Goal: Task Accomplishment & Management: Manage account settings

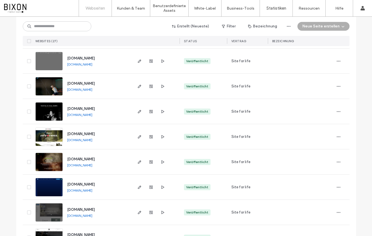
scroll to position [225, 0]
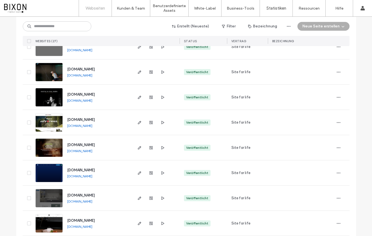
click at [48, 172] on img at bounding box center [49, 182] width 27 height 37
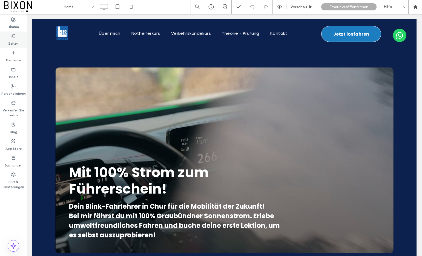
click at [15, 34] on icon at bounding box center [13, 36] width 4 height 4
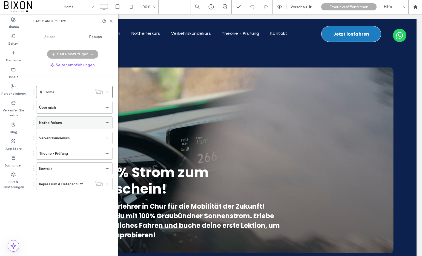
click at [49, 126] on div "Nothelferkurs" at bounding box center [71, 123] width 64 height 12
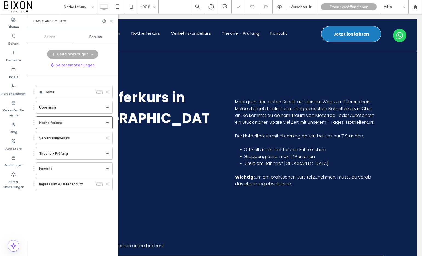
click at [110, 19] on icon at bounding box center [111, 21] width 4 height 4
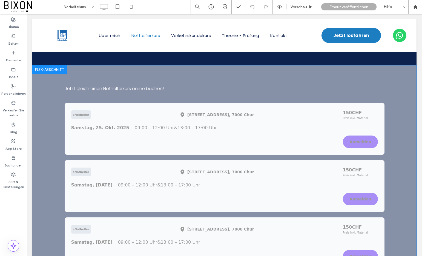
scroll to position [149, 0]
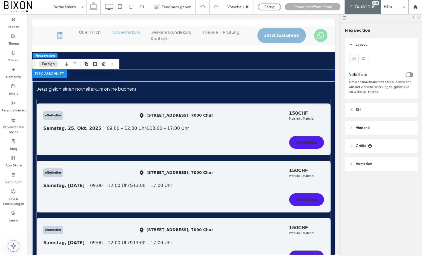
click at [237, 132] on div "Samstag, 25. Okt. 2025 09:00 – 12:00 Uhr & 13:00 – 17:00 Uhr" at bounding box center [183, 128] width 281 height 7
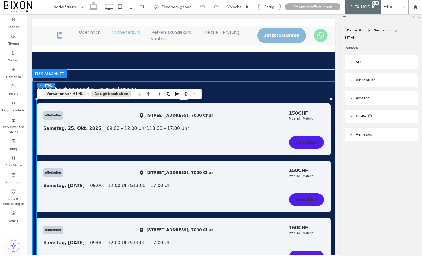
click at [66, 95] on button "Verwalten von HTML" at bounding box center [64, 94] width 43 height 7
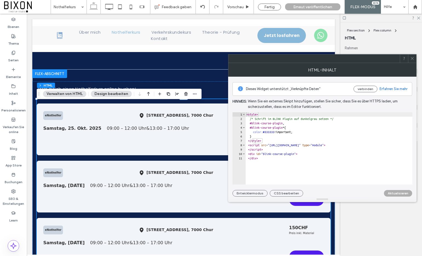
click at [372, 58] on icon at bounding box center [412, 58] width 4 height 4
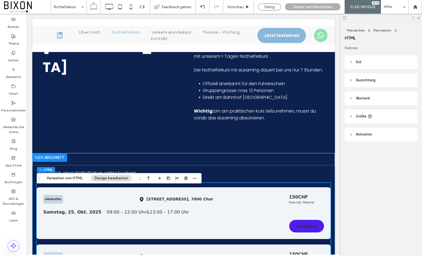
scroll to position [65, 0]
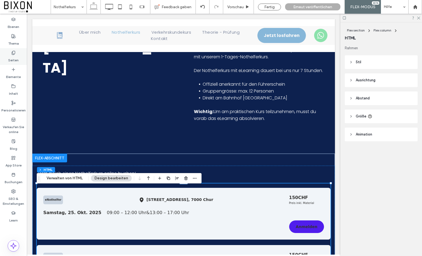
click at [14, 53] on icon at bounding box center [13, 53] width 4 height 4
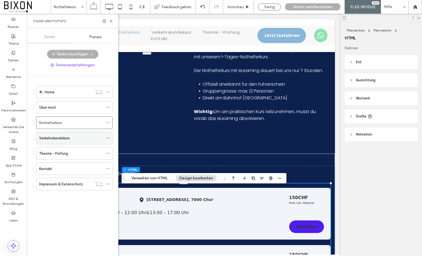
click at [62, 136] on label "Verkehrskundekurs" at bounding box center [54, 138] width 31 height 10
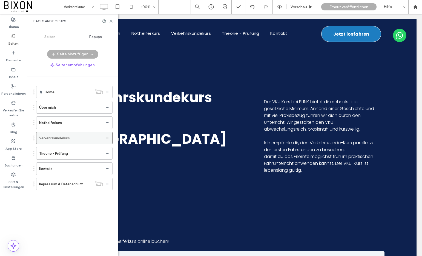
scroll to position [0, 0]
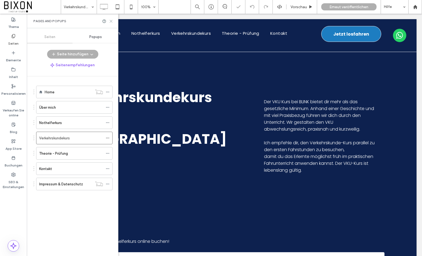
click at [109, 20] on icon at bounding box center [111, 21] width 4 height 4
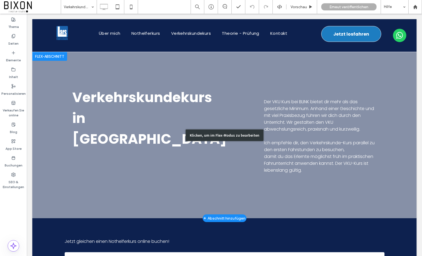
scroll to position [64, 0]
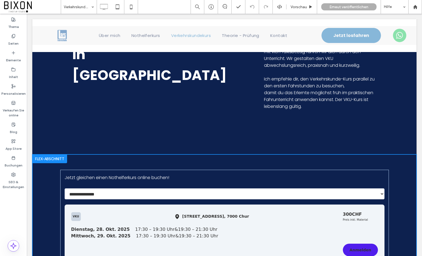
click at [127, 175] on span "Jetzt gleichen einen Nothelferkurs online buchen!" at bounding box center [117, 178] width 105 height 6
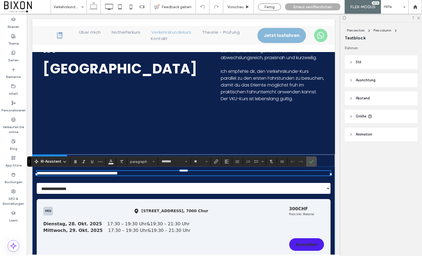
click at [107, 175] on span "**********" at bounding box center [77, 173] width 81 height 4
drag, startPoint x: 109, startPoint y: 173, endPoint x: 82, endPoint y: 176, distance: 27.2
click at [82, 175] on span "**********" at bounding box center [77, 173] width 81 height 4
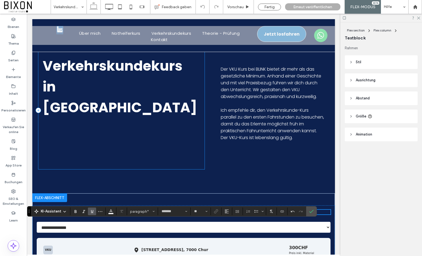
scroll to position [12, 0]
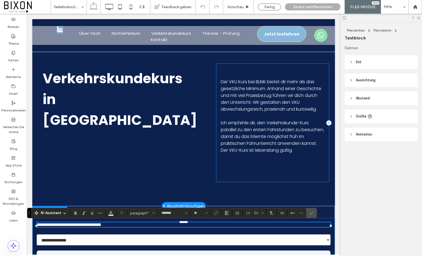
click at [217, 116] on div "Der VKU Kurs bei BLINK bietet dir mehr als das gesetzliche Minimum. Anhand eine…" at bounding box center [272, 123] width 113 height 118
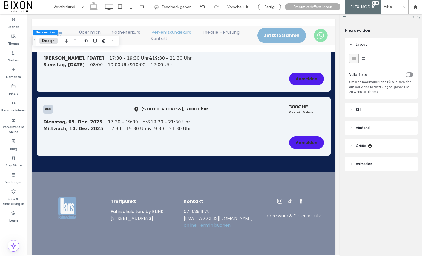
scroll to position [296, 0]
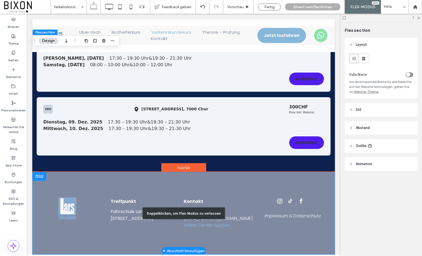
click at [221, 188] on div "Doppelklicken, um Flex-Modus zu verlassen" at bounding box center [183, 213] width 303 height 83
click at [221, 222] on div "Doppelklicken, um Flex-Modus zu verlassen" at bounding box center [183, 213] width 303 height 83
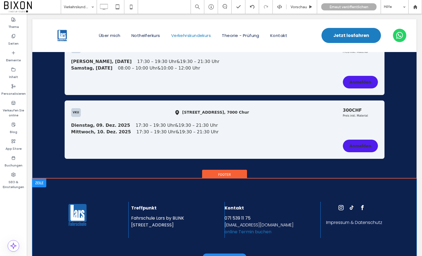
scroll to position [294, 0]
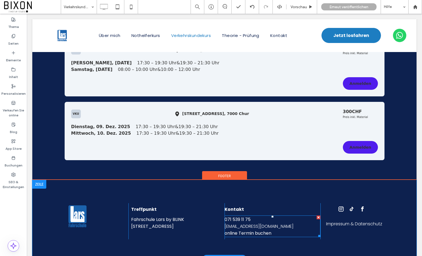
click at [253, 233] on link "online Termin buchen" at bounding box center [248, 233] width 47 height 6
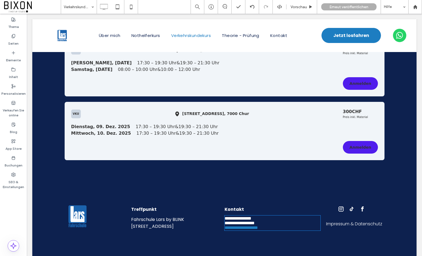
type input "*******"
type input "**"
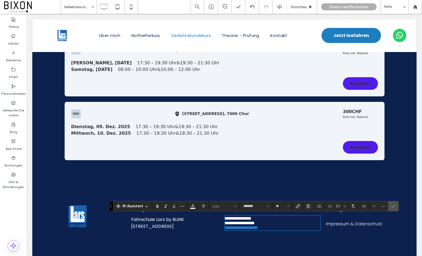
click at [285, 233] on div "**********" at bounding box center [273, 218] width 96 height 30
click at [282, 230] on h5 "**********" at bounding box center [273, 228] width 96 height 5
drag, startPoint x: 282, startPoint y: 232, endPoint x: 205, endPoint y: 232, distance: 76.7
click at [205, 232] on div "**********" at bounding box center [224, 218] width 384 height 30
click at [299, 204] on span "Link" at bounding box center [298, 206] width 4 height 7
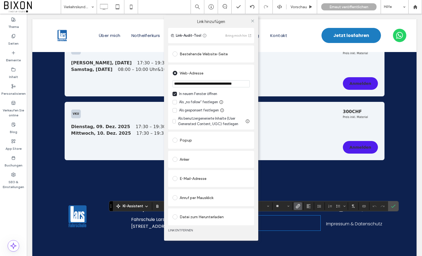
click at [198, 83] on input "**********" at bounding box center [211, 83] width 77 height 7
type input "**********"
click at [197, 94] on div "In neuem Fenster öffnen" at bounding box center [198, 93] width 38 height 5
click at [178, 94] on label "In neuem Fenster öffnen" at bounding box center [211, 93] width 77 height 5
click at [253, 21] on icon at bounding box center [253, 21] width 4 height 4
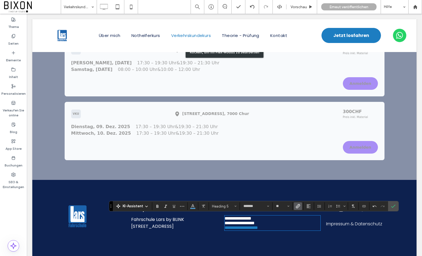
click at [244, 169] on div "Klicken, um im Flex-Modus zu bearbeiten" at bounding box center [224, 52] width 384 height 256
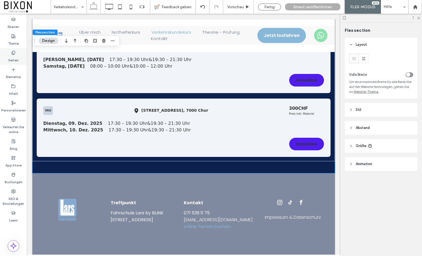
click at [20, 56] on div "Seiten" at bounding box center [13, 56] width 27 height 17
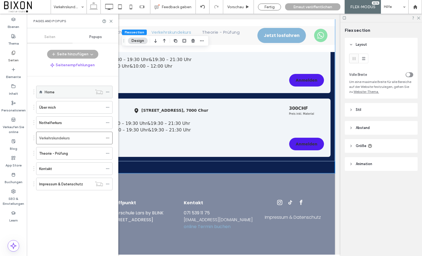
click at [54, 92] on label "Home" at bounding box center [50, 92] width 10 height 10
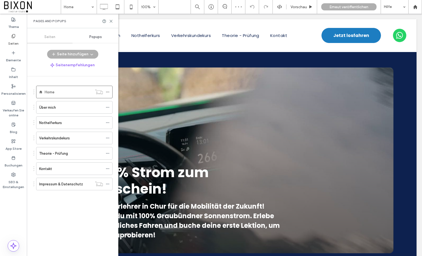
scroll to position [111, 0]
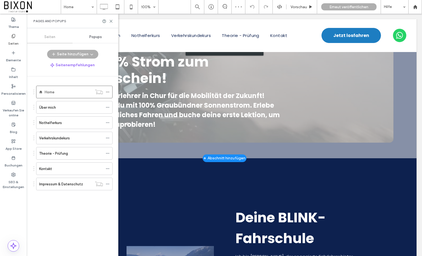
click at [217, 135] on div "Klicken, um im Flex-Modus zu bearbeiten" at bounding box center [224, 49] width 384 height 217
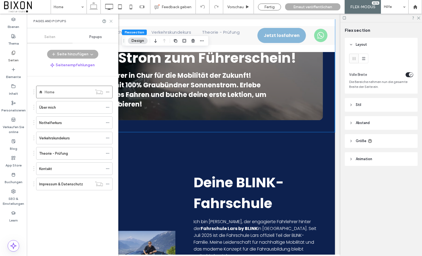
click at [111, 22] on icon at bounding box center [111, 21] width 4 height 4
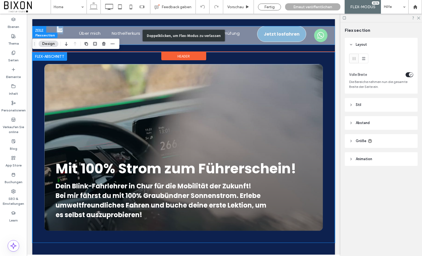
scroll to position [0, 0]
click at [293, 33] on div "Doppelklicken, um Flex-Modus zu verlassen" at bounding box center [183, 35] width 303 height 19
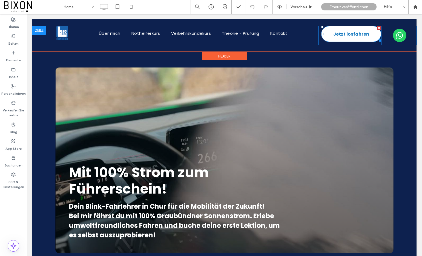
click at [348, 33] on span "Jetzt losfahren" at bounding box center [351, 34] width 36 height 12
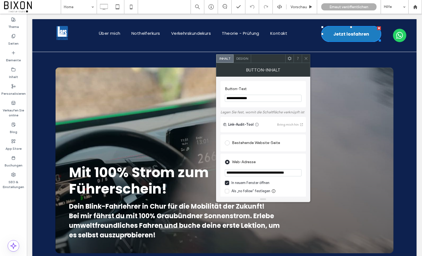
click at [277, 175] on input "**********" at bounding box center [263, 172] width 77 height 7
paste input "url"
type input "**********"
click at [306, 58] on icon at bounding box center [306, 58] width 4 height 4
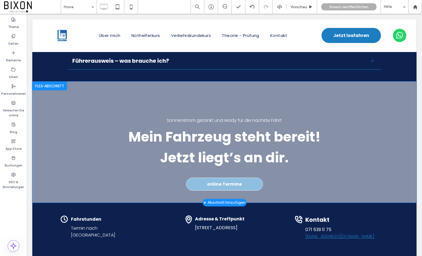
scroll to position [1813, 0]
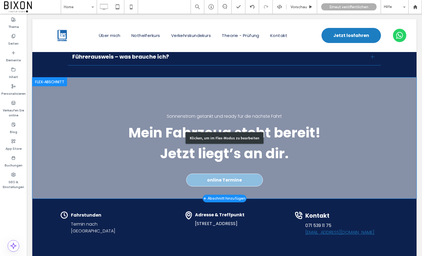
click at [237, 181] on div "Klicken, um im Flex-Modus zu bearbeiten" at bounding box center [224, 138] width 384 height 121
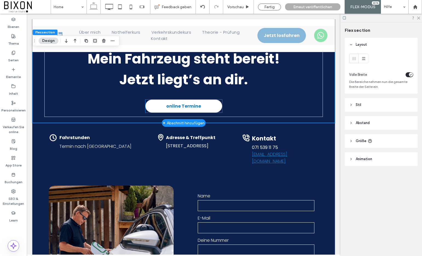
click at [180, 103] on span "online Termine" at bounding box center [183, 106] width 35 height 7
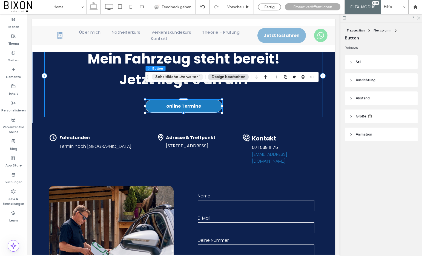
click at [178, 76] on button "Schaltfläche „Verwalten“" at bounding box center [178, 77] width 52 height 7
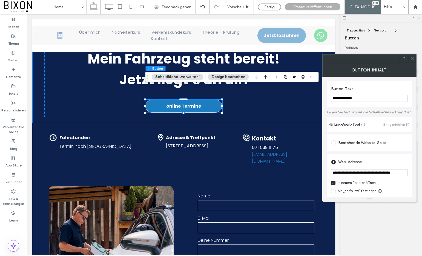
click at [364, 172] on input "**********" at bounding box center [369, 172] width 77 height 7
paste input "url"
type input "**********"
click at [372, 59] on icon at bounding box center [412, 58] width 4 height 4
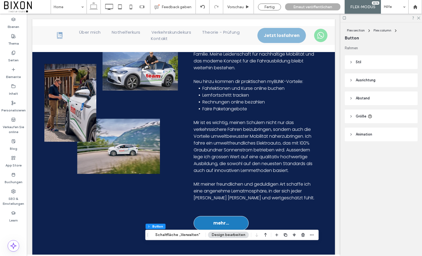
scroll to position [277, 0]
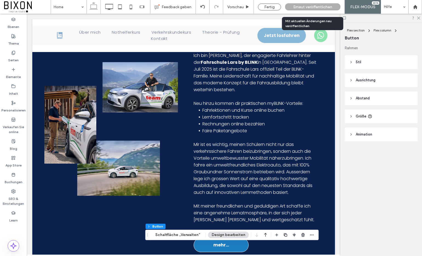
click at [323, 7] on span "Erneut veröffentlichen" at bounding box center [312, 7] width 39 height 5
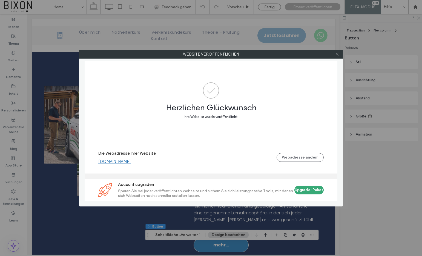
click at [338, 54] on icon at bounding box center [337, 54] width 4 height 4
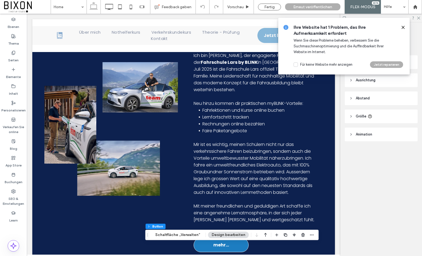
click at [372, 27] on icon at bounding box center [403, 27] width 4 height 4
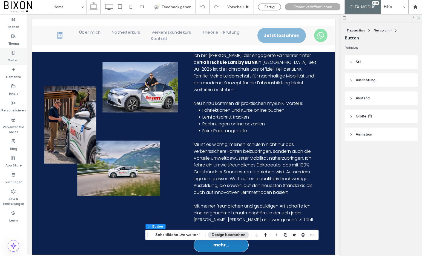
click at [13, 52] on icon at bounding box center [13, 53] width 4 height 4
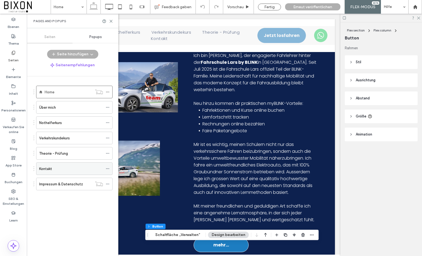
click at [49, 168] on label "Kontakt" at bounding box center [45, 169] width 13 height 10
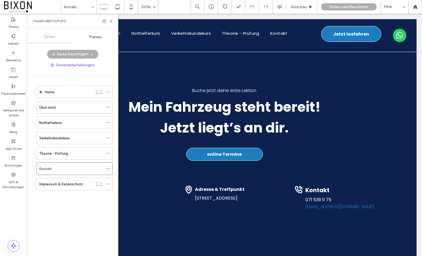
scroll to position [0, 0]
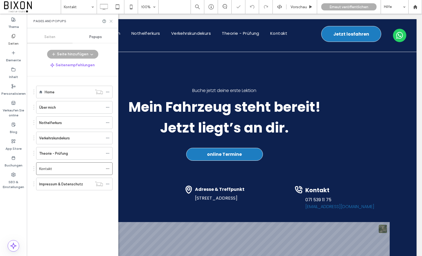
click at [110, 23] on icon at bounding box center [111, 21] width 4 height 4
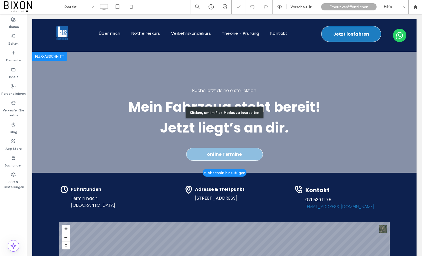
click at [241, 154] on div "Klicken, um im Flex-Modus zu bearbeiten" at bounding box center [224, 112] width 384 height 121
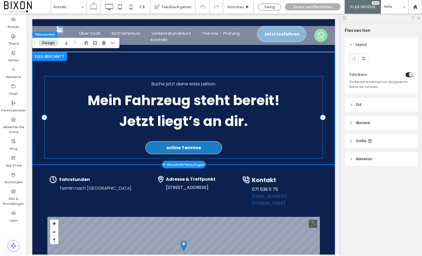
click at [189, 139] on div "Mein Fahrzeug steht bereit! Jetzt liegt’s an dir. Buche jetzt deine erste Lekti…" at bounding box center [183, 117] width 279 height 82
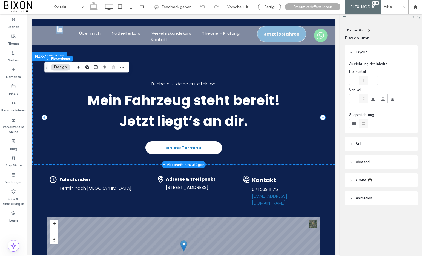
click at [189, 147] on span "online Termine" at bounding box center [183, 147] width 35 height 7
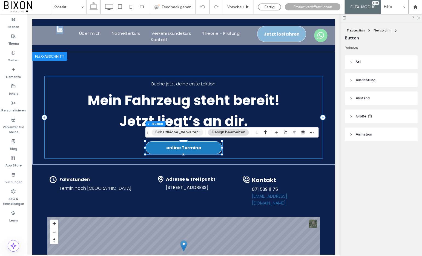
click at [166, 132] on button "Schaltfläche „Verwalten“" at bounding box center [178, 132] width 52 height 7
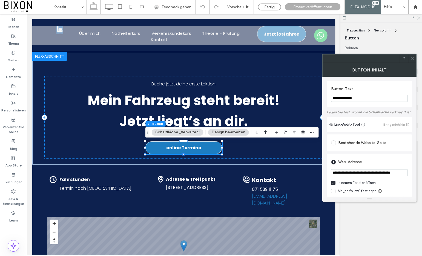
click at [372, 176] on input "**********" at bounding box center [369, 172] width 77 height 7
click at [372, 174] on input "**********" at bounding box center [369, 172] width 77 height 7
paste input "url"
type input "**********"
click at [372, 59] on icon at bounding box center [412, 58] width 4 height 4
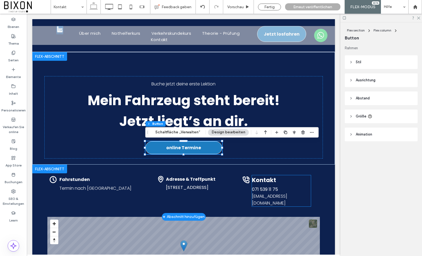
click at [273, 196] on link "chur@blinkdrive.ch" at bounding box center [269, 199] width 35 height 13
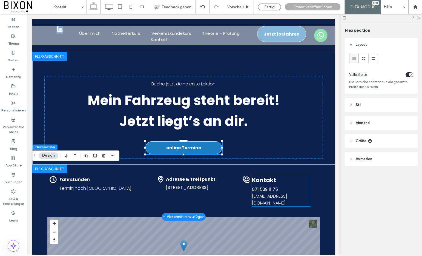
click at [273, 196] on link "chur@blinkdrive.ch" at bounding box center [269, 199] width 35 height 13
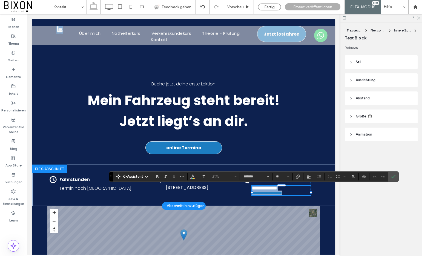
click at [302, 195] on p "**********" at bounding box center [281, 193] width 59 height 5
drag, startPoint x: 302, startPoint y: 197, endPoint x: 252, endPoint y: 198, distance: 50.4
click at [252, 198] on div "**********" at bounding box center [280, 185] width 85 height 29
click at [296, 176] on icon "Link" at bounding box center [298, 177] width 4 height 4
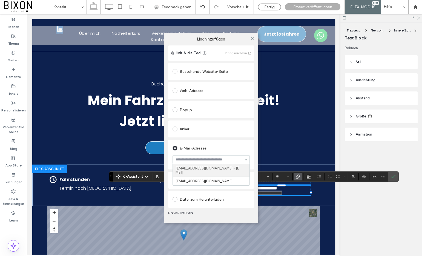
click at [236, 159] on input at bounding box center [210, 160] width 68 height 4
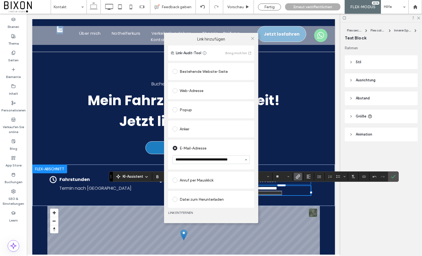
click at [199, 159] on input "**********" at bounding box center [210, 160] width 68 height 4
paste input
type input "**********"
click at [224, 147] on div "E-Mail-Adresse" at bounding box center [211, 154] width 77 height 24
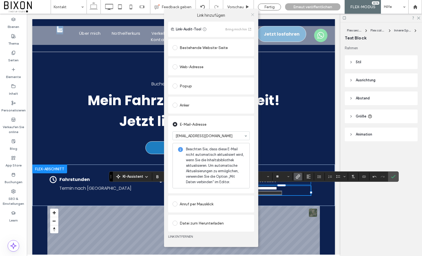
click at [252, 13] on icon at bounding box center [253, 15] width 4 height 4
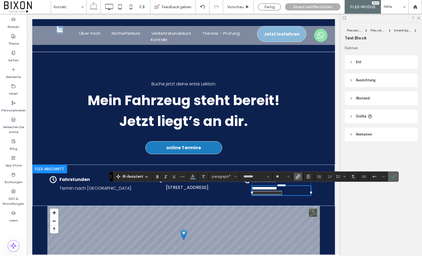
click at [372, 177] on icon "Bestätigen" at bounding box center [393, 177] width 4 height 4
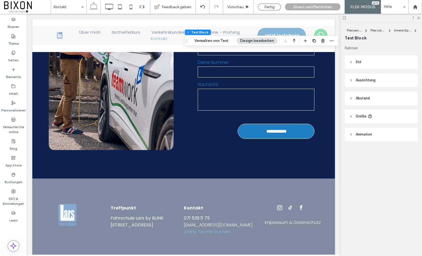
scroll to position [335, 0]
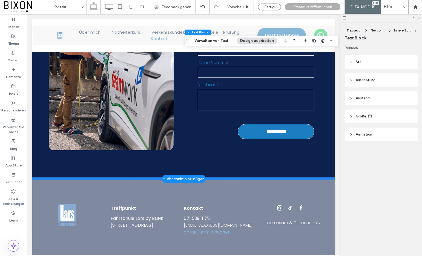
click at [227, 174] on div "**********" at bounding box center [183, 75] width 303 height 208
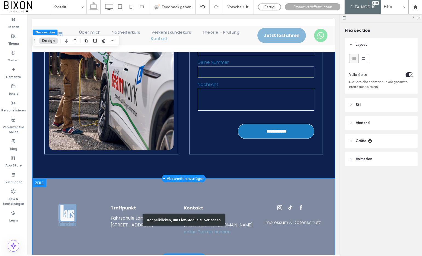
click at [202, 214] on div "Doppelklicken, um Flex-Modus zu verlassen" at bounding box center [184, 220] width 82 height 12
click at [202, 215] on div "Doppelklicken, um Flex-Modus zu verlassen" at bounding box center [184, 221] width 82 height 12
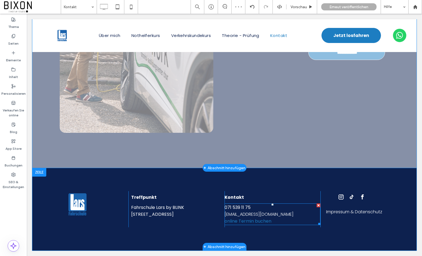
click at [242, 213] on link "chur@blinkdrive.ch" at bounding box center [259, 214] width 69 height 6
type input "*******"
type input "**"
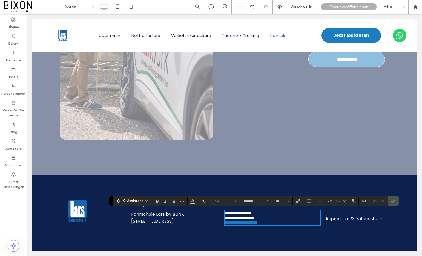
click at [275, 220] on p "**********" at bounding box center [273, 218] width 96 height 5
drag, startPoint x: 270, startPoint y: 222, endPoint x: 217, endPoint y: 221, distance: 52.9
click at [217, 221] on div "**********" at bounding box center [224, 213] width 384 height 30
click at [302, 198] on label "Link" at bounding box center [298, 201] width 8 height 8
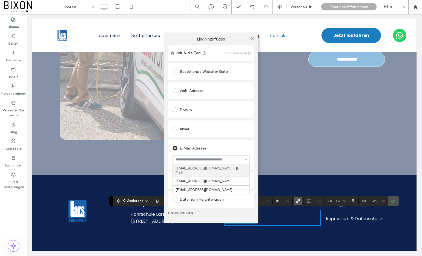
click at [243, 160] on div "info@fahrschule-lars.ch - [E Mail] mail@blinkdrive.ch chur@blinkdrive.ch" at bounding box center [211, 159] width 77 height 9
paste input "**********"
type input "**********"
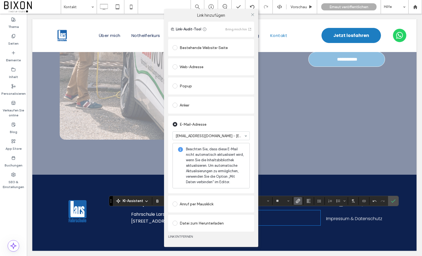
click at [224, 131] on section "info@fahrschule-lars.ch - [E Mail]" at bounding box center [211, 136] width 77 height 14
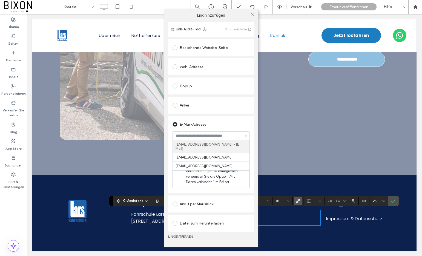
click at [223, 137] on input at bounding box center [210, 136] width 68 height 4
paste input "**********"
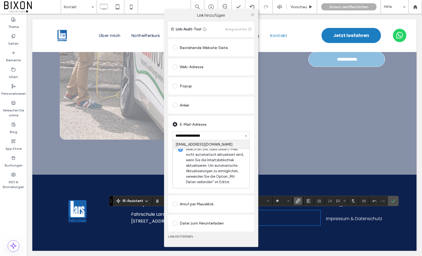
type input "**********"
click at [251, 13] on icon at bounding box center [253, 15] width 4 height 4
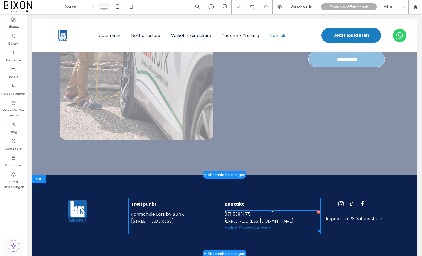
click at [258, 222] on link "chur@blinkdrive.ch" at bounding box center [259, 221] width 69 height 6
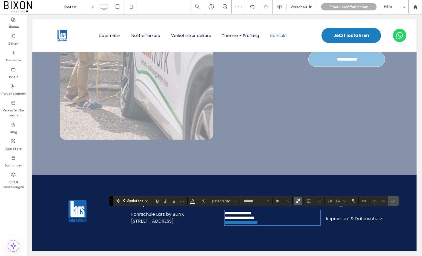
click at [301, 200] on label "Link" at bounding box center [298, 201] width 8 height 8
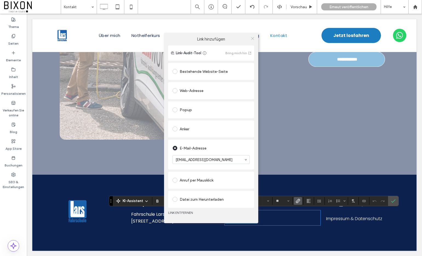
click at [252, 40] on icon at bounding box center [253, 38] width 4 height 4
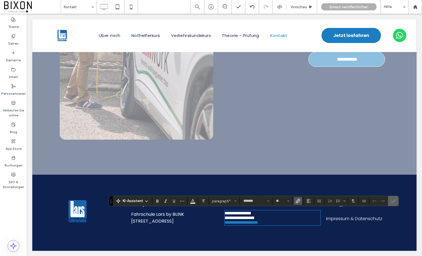
click at [372, 200] on icon "Bestätigen" at bounding box center [393, 201] width 4 height 4
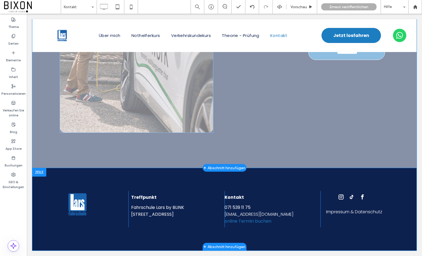
scroll to position [374, 0]
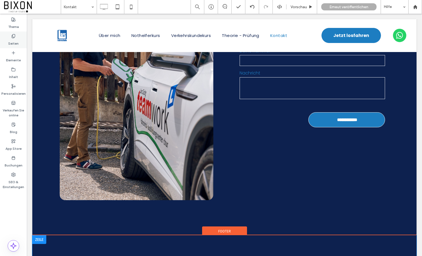
click at [12, 33] on div "Seiten" at bounding box center [13, 40] width 27 height 17
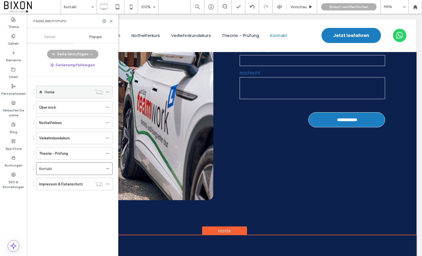
click at [60, 92] on div "Home" at bounding box center [69, 92] width 48 height 6
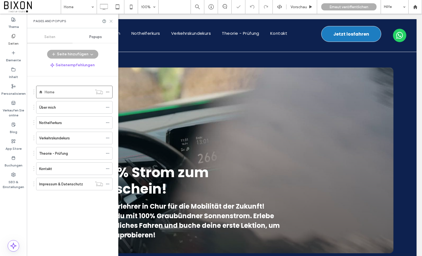
click at [109, 21] on icon at bounding box center [111, 21] width 4 height 4
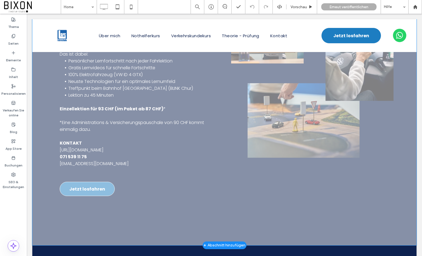
scroll to position [696, 0]
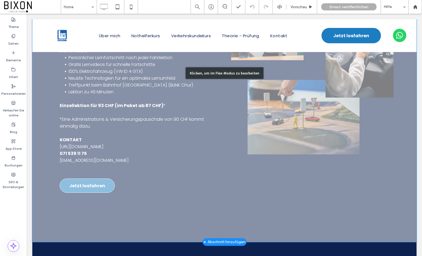
click at [84, 157] on div "Klicken, um im Flex-Modus zu bearbeiten" at bounding box center [224, 73] width 384 height 338
click at [84, 157] on div "Preise für Fahrstunden Bei BLINK lernst du nicht nur Autofahren, sondern wir ze…" at bounding box center [136, 73] width 162 height 307
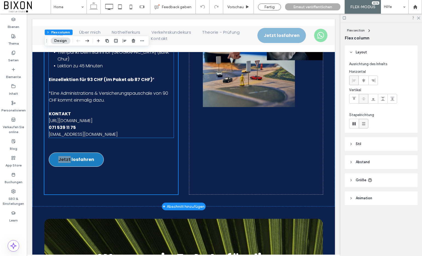
click at [73, 131] on span "chur@blinkdrive.ch" at bounding box center [83, 134] width 69 height 6
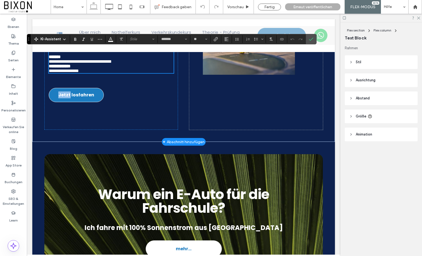
scroll to position [600, 0]
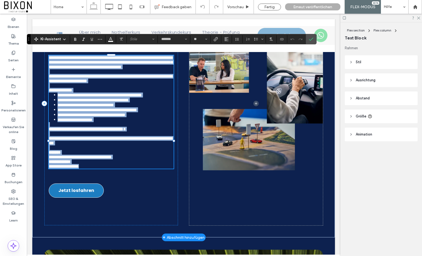
click at [90, 169] on p "**********" at bounding box center [111, 166] width 125 height 5
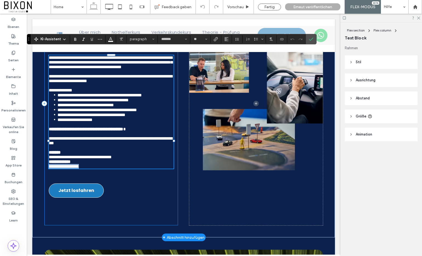
drag, startPoint x: 92, startPoint y: 217, endPoint x: 47, endPoint y: 217, distance: 45.8
click at [47, 217] on div "**********" at bounding box center [111, 103] width 134 height 244
click at [95, 169] on p "**********" at bounding box center [111, 166] width 125 height 5
drag, startPoint x: 93, startPoint y: 215, endPoint x: 47, endPoint y: 215, distance: 45.8
click at [47, 215] on div "**********" at bounding box center [111, 103] width 134 height 244
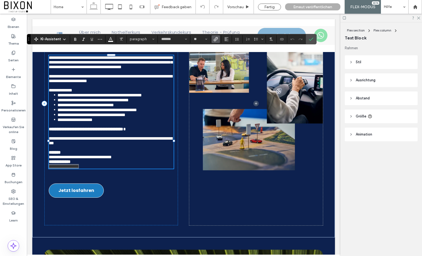
click at [219, 37] on label "Link" at bounding box center [216, 39] width 8 height 8
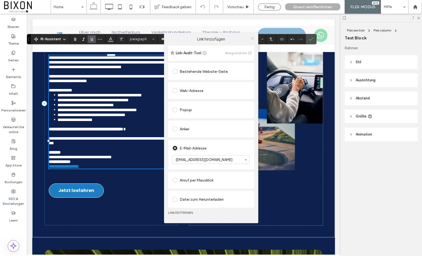
click at [253, 38] on icon at bounding box center [253, 38] width 4 height 4
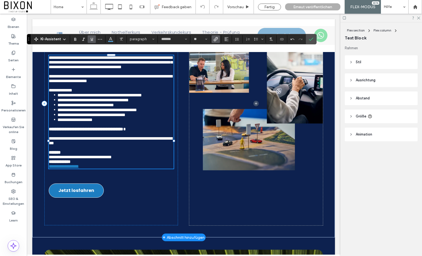
click at [152, 136] on p at bounding box center [111, 134] width 125 height 5
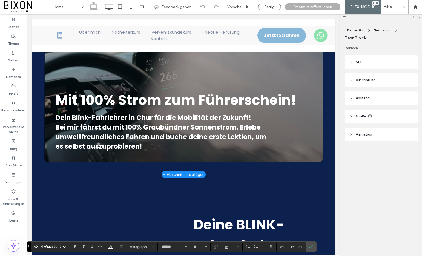
scroll to position [114, 0]
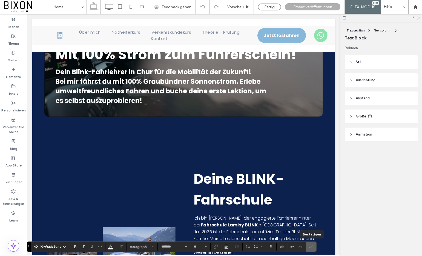
drag, startPoint x: 310, startPoint y: 247, endPoint x: 284, endPoint y: 233, distance: 30.1
click at [310, 236] on icon "Bestätigen" at bounding box center [311, 247] width 4 height 4
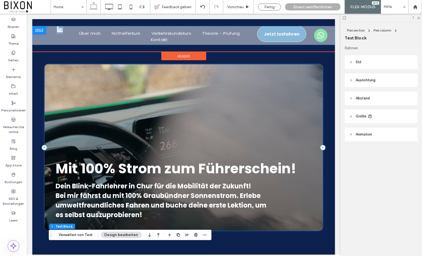
scroll to position [0, 0]
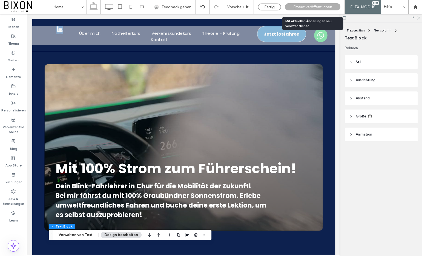
click at [304, 5] on span "Erneut veröffentlichen" at bounding box center [312, 7] width 39 height 5
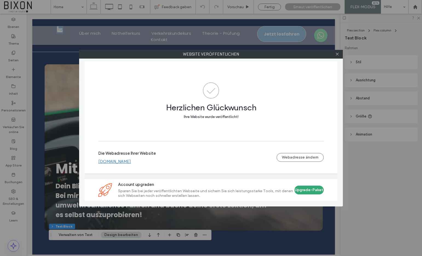
click at [340, 53] on div at bounding box center [337, 54] width 8 height 8
click at [338, 54] on icon at bounding box center [337, 54] width 4 height 4
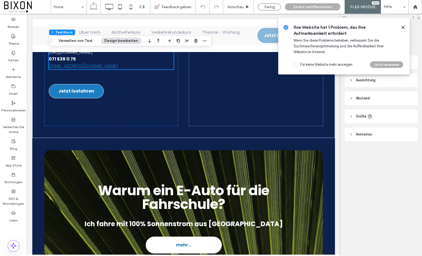
scroll to position [769, 0]
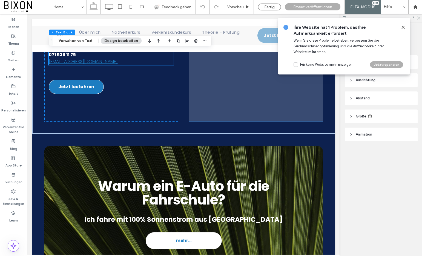
click at [372, 27] on icon at bounding box center [403, 27] width 4 height 4
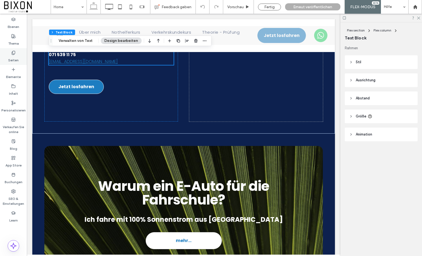
click at [14, 55] on use at bounding box center [13, 53] width 3 height 4
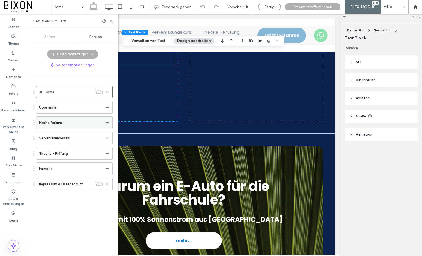
click at [56, 121] on label "Nothelferkurs" at bounding box center [50, 123] width 23 height 10
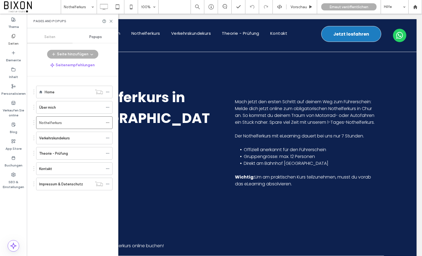
scroll to position [0, 0]
click at [111, 22] on icon at bounding box center [111, 21] width 4 height 4
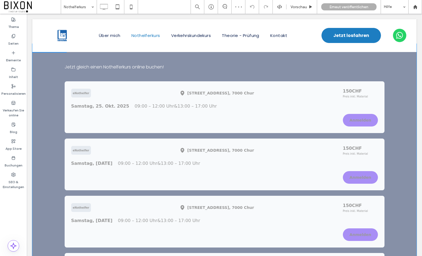
scroll to position [180, 0]
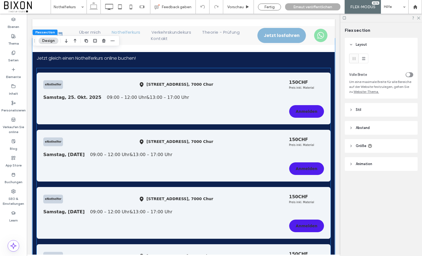
click at [200, 111] on div "Anmelden" at bounding box center [183, 111] width 281 height 13
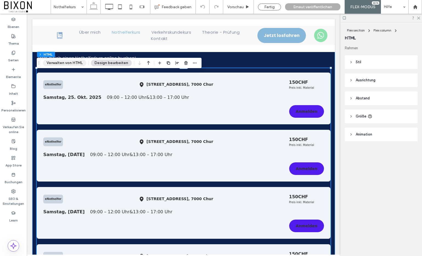
click at [67, 62] on button "Verwalten von HTML" at bounding box center [64, 63] width 43 height 7
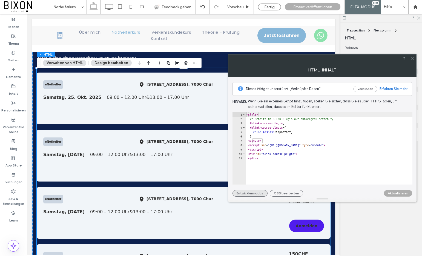
click at [259, 195] on button "Entwicklermodus" at bounding box center [250, 193] width 35 height 7
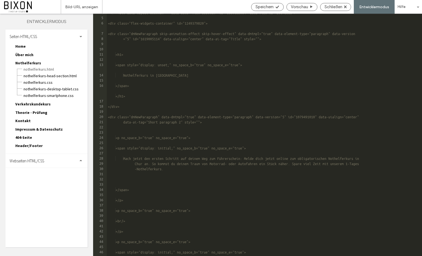
scroll to position [0, 0]
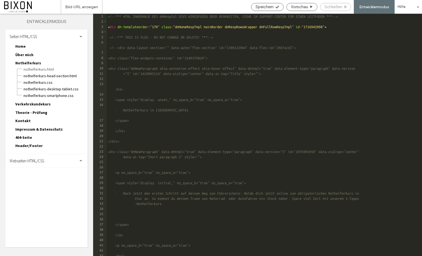
click at [335, 9] on span "Schließen" at bounding box center [334, 6] width 18 height 5
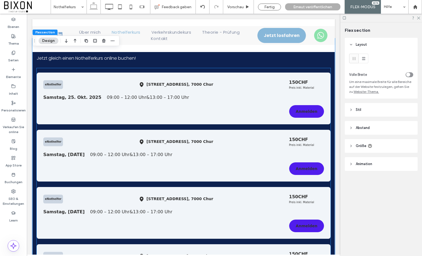
click at [186, 87] on span "Calandastrasse 1 , 7000 Chur" at bounding box center [180, 85] width 67 height 6
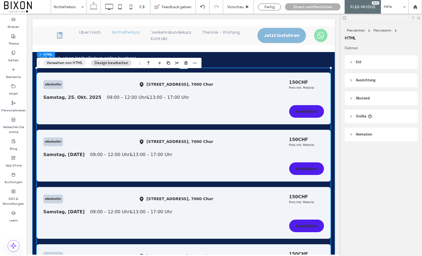
click at [79, 64] on button "Verwalten von HTML" at bounding box center [64, 63] width 43 height 7
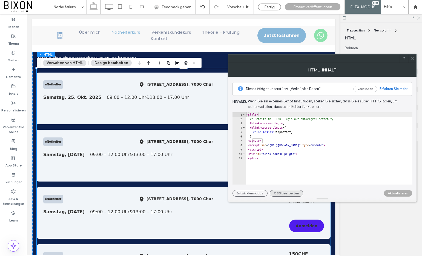
click at [285, 193] on button "CSS bearbeiten" at bounding box center [286, 193] width 33 height 7
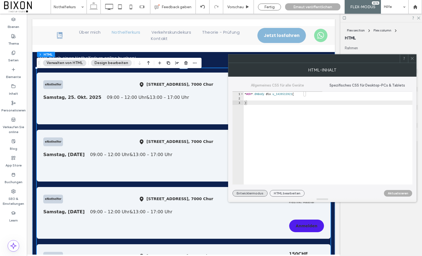
click at [258, 194] on button "Entwicklermodus" at bounding box center [250, 193] width 35 height 7
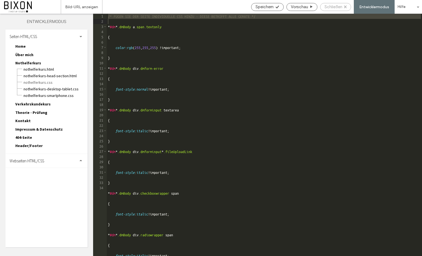
click at [332, 8] on span "Schließen" at bounding box center [334, 6] width 18 height 5
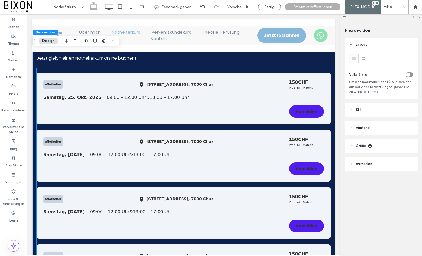
click at [138, 90] on div "eNothelfer Calandastrasse 1 , 7000 Chur 150 CHF Preis inkl. Material" at bounding box center [183, 84] width 281 height 11
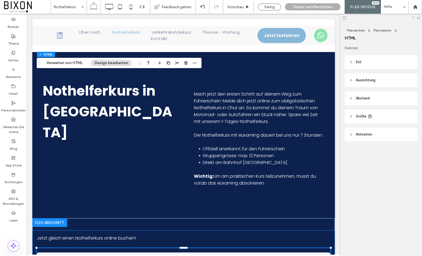
click at [78, 63] on button "Verwalten von HTML" at bounding box center [64, 63] width 43 height 7
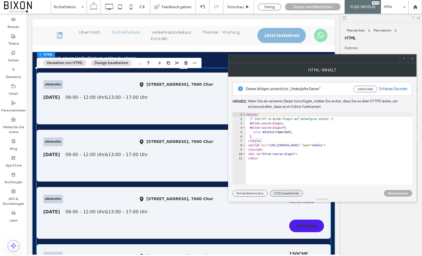
click at [289, 192] on button "CSS bearbeiten" at bounding box center [286, 193] width 33 height 7
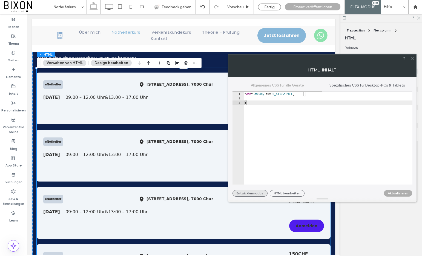
click at [252, 194] on button "Entwicklermodus" at bounding box center [250, 193] width 35 height 7
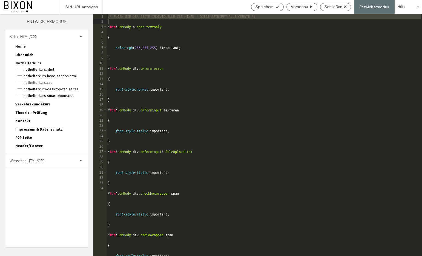
click at [163, 58] on div "/* FÜGEN SIE DER SEITE INDIVIDUELLE CSS HINZU - DIESE BETRIFFT ALLE GERÄTE */ *…" at bounding box center [264, 140] width 315 height 253
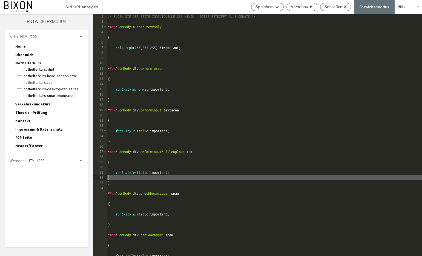
type textarea "*"
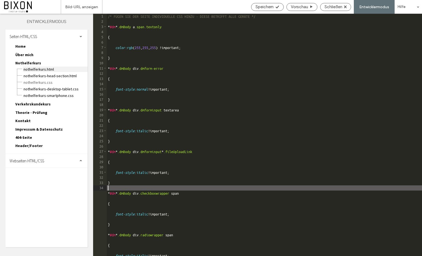
click at [35, 69] on span "Nothelferkurs.html" at bounding box center [55, 69] width 64 height 5
type textarea "**********"
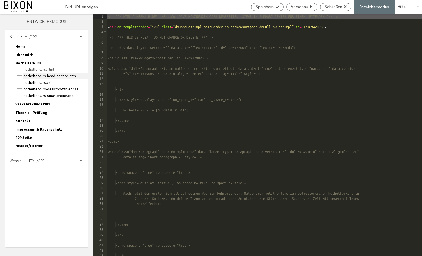
click at [37, 75] on span "Nothelferkurs-head-section.html" at bounding box center [55, 75] width 64 height 5
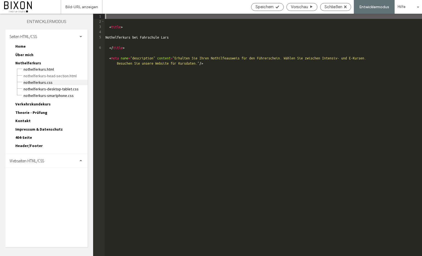
click at [36, 82] on span "Nothelferkurs.CSS" at bounding box center [55, 82] width 64 height 5
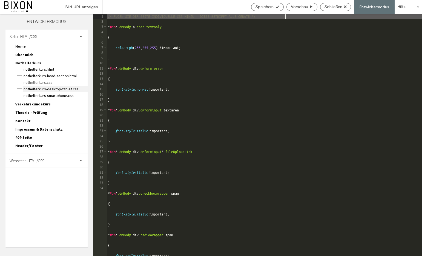
click at [70, 89] on span "Nothelferkurs-Desktop-Tablet.CSS" at bounding box center [55, 88] width 64 height 5
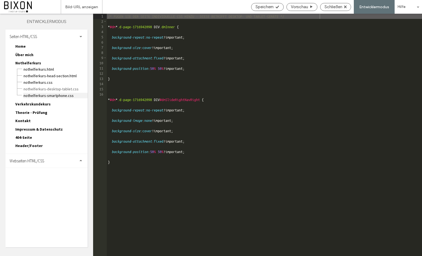
click at [57, 94] on span "Nothelferkurs-Smartphone.CSS" at bounding box center [55, 95] width 64 height 5
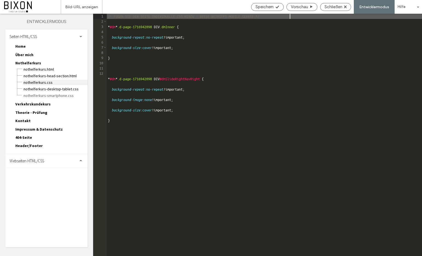
click at [49, 82] on span "Nothelferkurs.CSS" at bounding box center [55, 82] width 64 height 5
type textarea "**********"
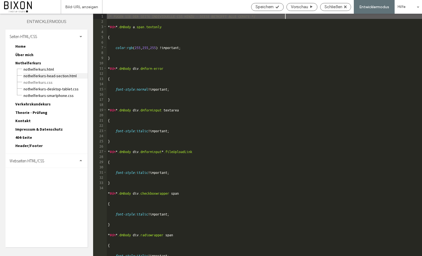
click at [46, 76] on span "Nothelferkurs-head-section.html" at bounding box center [55, 75] width 64 height 5
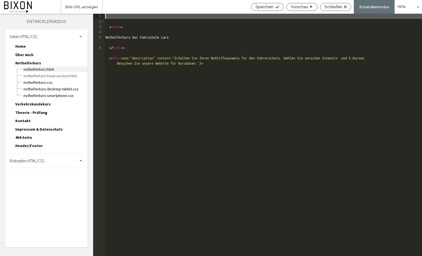
click at [42, 70] on span "Nothelferkurs.html" at bounding box center [55, 69] width 64 height 5
type textarea "**********"
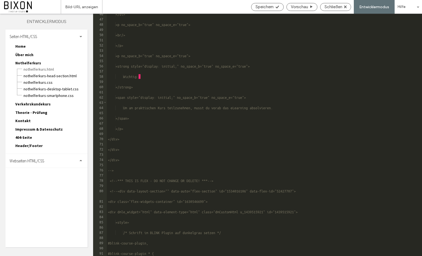
scroll to position [257, 0]
click at [28, 105] on span "Verkehrskundekurs" at bounding box center [32, 104] width 35 height 5
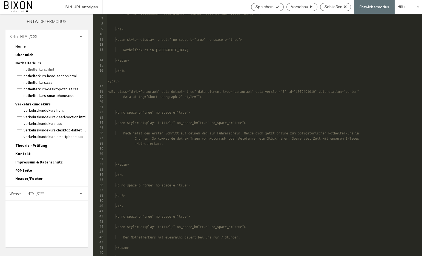
scroll to position [0, 0]
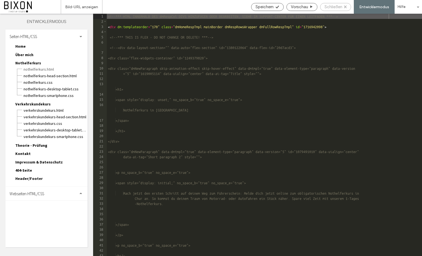
click at [341, 7] on span "Schließen" at bounding box center [334, 6] width 18 height 5
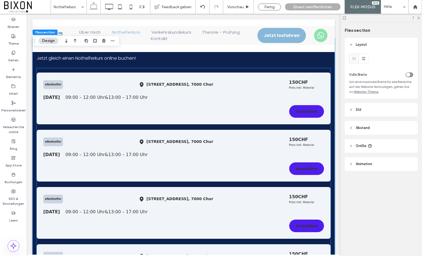
click at [128, 90] on div "eNothelfer Calandastrasse 1 , 7000 Chur 150 CHF Preis inkl. Material" at bounding box center [183, 84] width 281 height 11
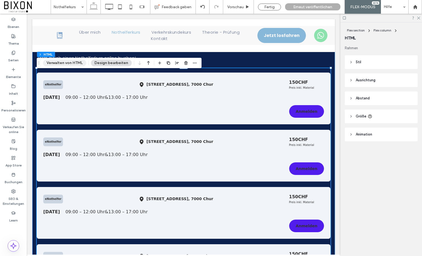
click at [70, 63] on button "Verwalten von HTML" at bounding box center [64, 63] width 43 height 7
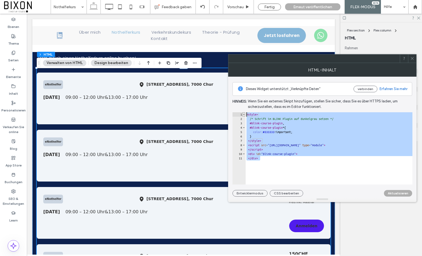
drag, startPoint x: 269, startPoint y: 159, endPoint x: 243, endPoint y: 113, distance: 53.5
click at [243, 113] on div "****** 1 2 3 4 5 6 7 8 9 10 11 < style > /* Schrift im BLINK Plugin auf dunkelg…" at bounding box center [323, 148] width 180 height 72
click at [278, 163] on div "< style > /* Schrift im BLINK Plugin auf dunkelgrau setzen */ #blink-course-plu…" at bounding box center [356, 152] width 221 height 81
drag, startPoint x: 267, startPoint y: 159, endPoint x: 244, endPoint y: 114, distance: 51.2
click at [244, 114] on div "****** 1 2 3 4 5 6 7 8 9 10 11 < style > /* Schrift im BLINK Plugin auf dunkelg…" at bounding box center [323, 148] width 180 height 72
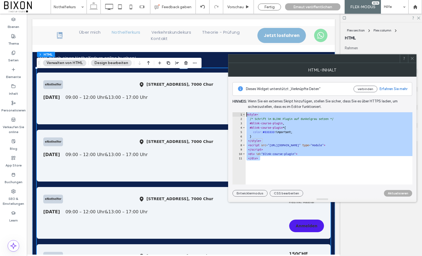
click at [283, 162] on div "< style > /* Schrift im BLINK Plugin auf dunkelgrau setzen */ #blink-course-plu…" at bounding box center [356, 152] width 221 height 81
type textarea "******"
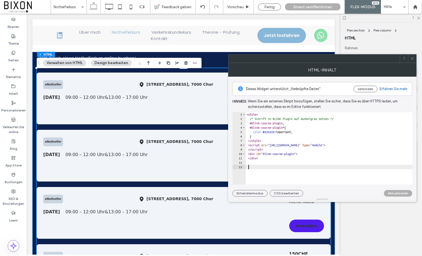
paste textarea "Cursor at row 13"
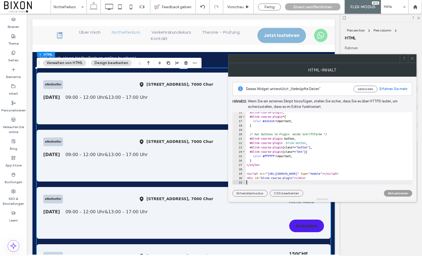
click at [392, 193] on button "Aktualisieren" at bounding box center [398, 193] width 28 height 7
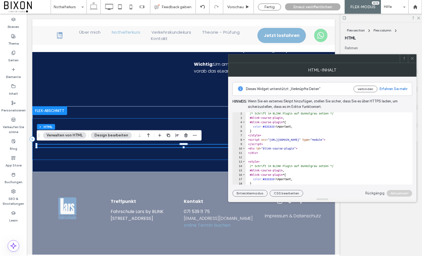
scroll to position [0, 0]
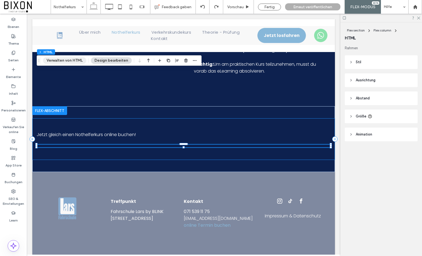
click at [72, 60] on button "Verwalten von HTML" at bounding box center [64, 60] width 43 height 7
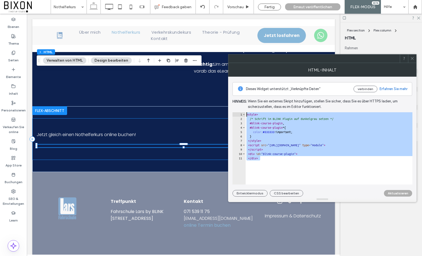
drag, startPoint x: 272, startPoint y: 159, endPoint x: 239, endPoint y: 112, distance: 57.5
click at [239, 112] on div "Dieses Widget unterstützt „Verknüpfte Daten“ verbinden Erfahren Sie mehr Hinwei…" at bounding box center [323, 137] width 180 height 120
type textarea "**********"
paste textarea "Cursor at row 1"
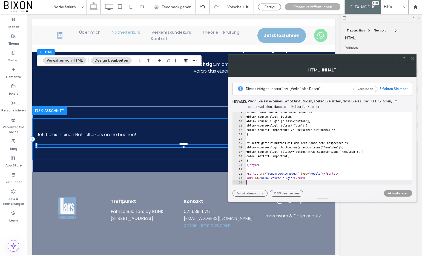
click at [408, 193] on button "Aktualisieren" at bounding box center [398, 193] width 28 height 7
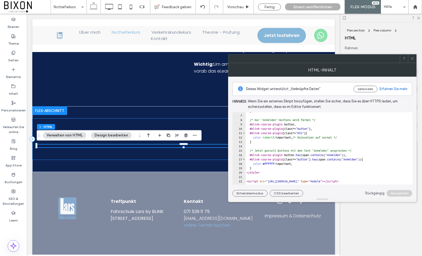
scroll to position [0, 1]
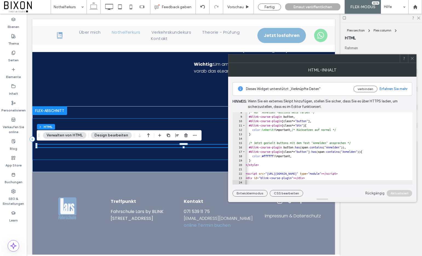
click at [373, 194] on link "Rückgängig" at bounding box center [375, 193] width 19 height 5
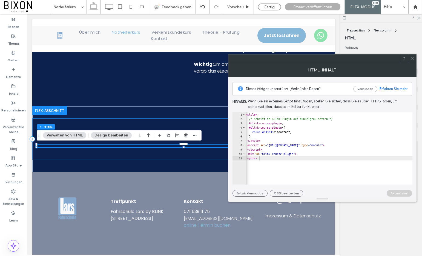
scroll to position [0, 1]
click at [400, 193] on div "Aktualisiert" at bounding box center [399, 193] width 25 height 7
click at [305, 135] on div "< style > /* Schrift im BLINK Plugin auf dunkelgrau setzen */ #blink-course-plu…" at bounding box center [355, 152] width 221 height 81
click at [395, 193] on div "Aktualisiert" at bounding box center [399, 193] width 25 height 7
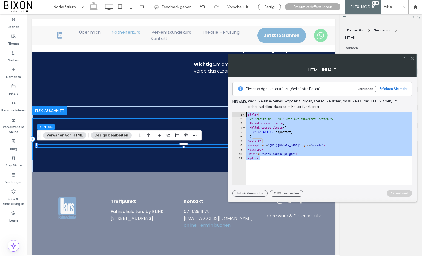
drag, startPoint x: 264, startPoint y: 158, endPoint x: 236, endPoint y: 107, distance: 58.5
click at [236, 107] on div "Dieses Widget unterstützt „Verknüpfte Daten“ verbinden Erfahren Sie mehr Hinwei…" at bounding box center [323, 137] width 180 height 120
type textarea "**********"
click at [411, 59] on icon at bounding box center [412, 58] width 4 height 4
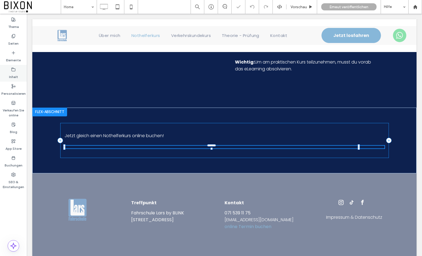
click at [11, 71] on div "Inhalt" at bounding box center [13, 73] width 27 height 17
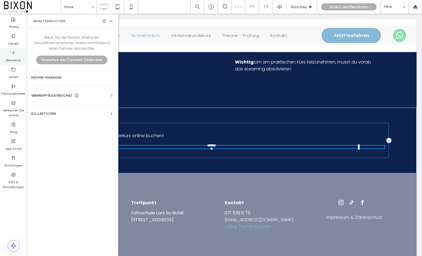
click at [12, 51] on icon at bounding box center [13, 53] width 4 height 4
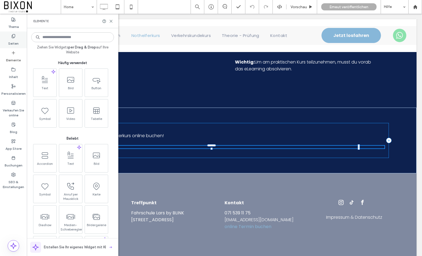
click at [8, 35] on div "Seiten" at bounding box center [13, 40] width 27 height 17
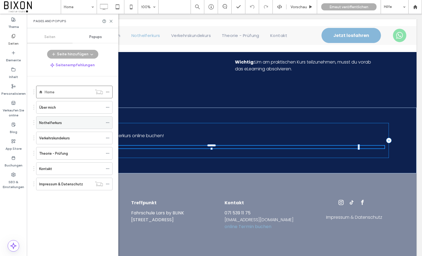
click at [67, 124] on div "Nothelferkurs" at bounding box center [71, 123] width 64 height 6
click at [76, 136] on div "Verkehrskundekurs" at bounding box center [71, 138] width 64 height 6
click at [97, 127] on div "Nothelferkurs" at bounding box center [71, 123] width 64 height 12
click at [86, 147] on div "Theorie - Prüfung" at bounding box center [71, 153] width 64 height 12
click at [72, 155] on div "Theorie - Prüfung" at bounding box center [71, 154] width 64 height 6
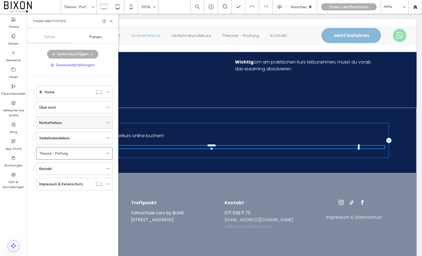
click at [76, 119] on div "Nothelferkurs" at bounding box center [71, 123] width 64 height 12
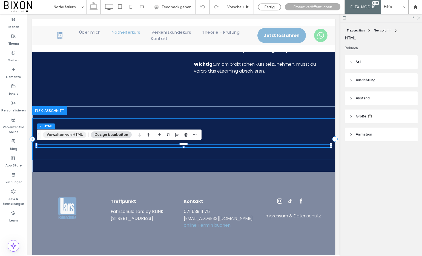
click at [67, 135] on button "Verwalten von HTML" at bounding box center [64, 135] width 43 height 7
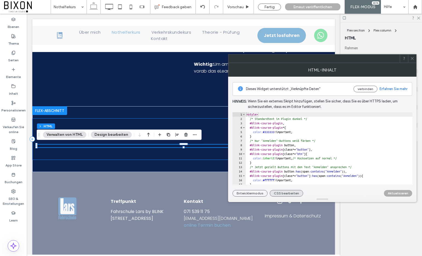
click at [285, 191] on button "CSS bearbeiten" at bounding box center [286, 193] width 33 height 7
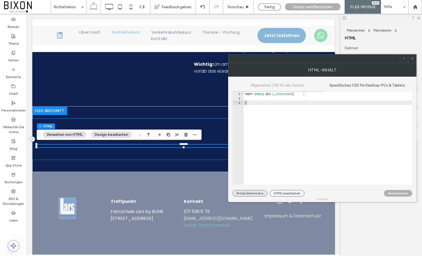
click at [257, 194] on button "Entwicklermodus" at bounding box center [250, 193] width 35 height 7
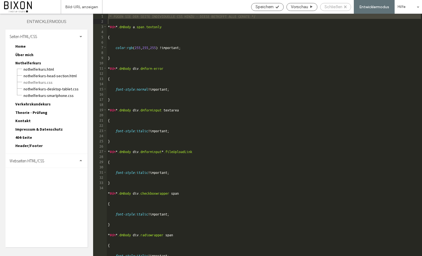
click at [334, 5] on span "Schließen" at bounding box center [334, 6] width 18 height 5
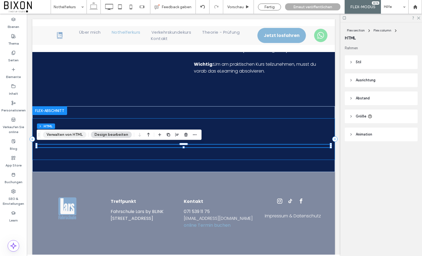
click at [75, 136] on button "Verwalten von HTML" at bounding box center [64, 135] width 43 height 7
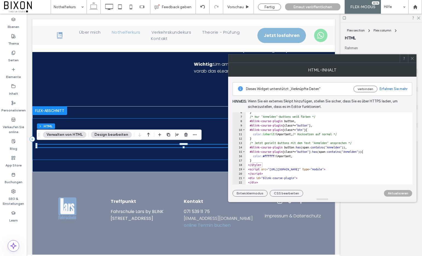
click at [307, 149] on div "} /* Nur "Anmelden"-Buttons weiß färben */ #blink-course-plugin button , #blink…" at bounding box center [356, 150] width 221 height 81
type textarea "**********"
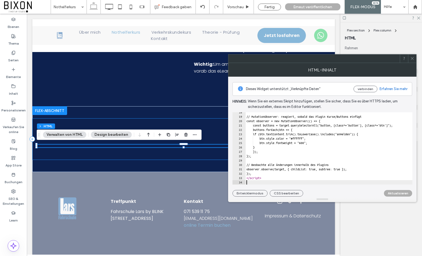
scroll to position [77, 0]
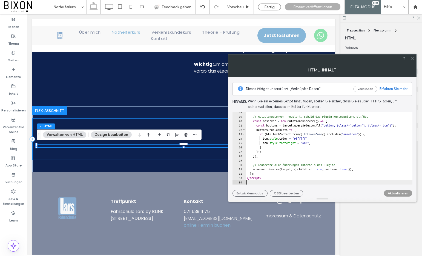
click at [402, 193] on button "Aktualisieren" at bounding box center [398, 193] width 28 height 7
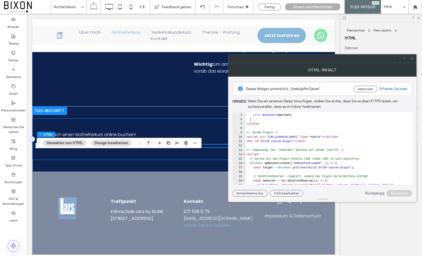
scroll to position [0, 0]
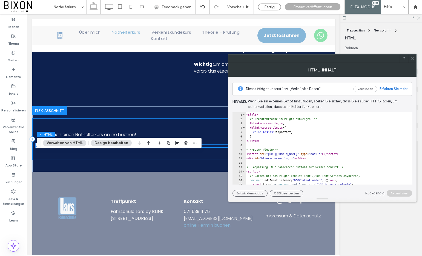
click at [411, 57] on icon at bounding box center [412, 58] width 4 height 4
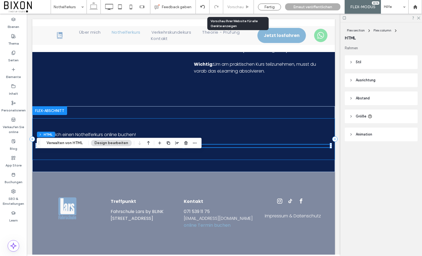
click at [239, 6] on span "Vorschau" at bounding box center [235, 7] width 16 height 5
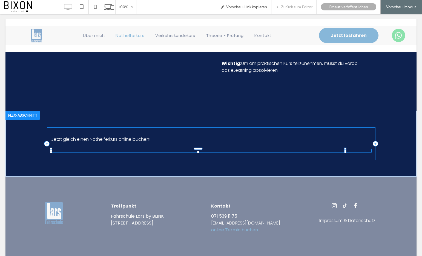
click at [287, 5] on span "Zurück zum Editor" at bounding box center [297, 7] width 32 height 5
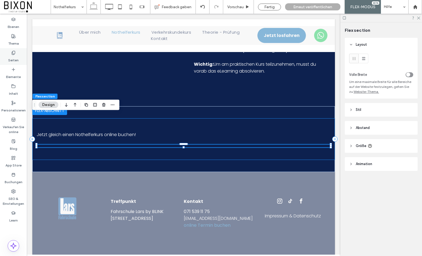
click at [17, 56] on label "Seiten" at bounding box center [13, 59] width 10 height 8
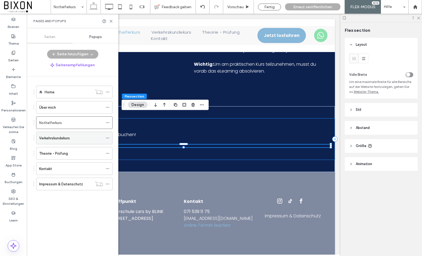
click at [66, 139] on label "Verkehrskundekurs" at bounding box center [54, 138] width 31 height 10
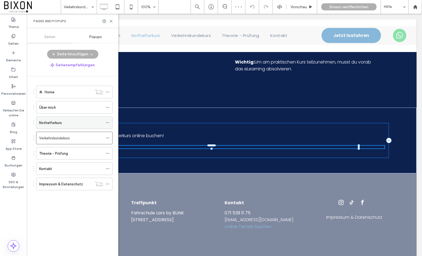
click at [60, 118] on div "Nothelferkurs" at bounding box center [71, 123] width 64 height 12
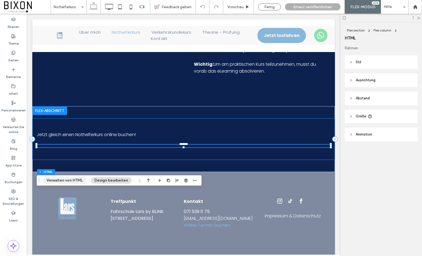
click at [72, 181] on button "Verwalten von HTML" at bounding box center [64, 180] width 43 height 7
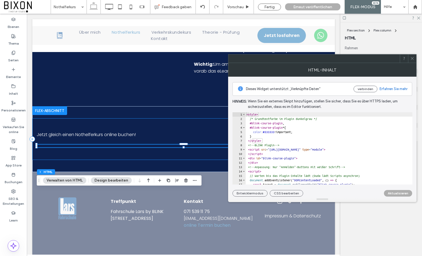
click at [415, 58] on div at bounding box center [412, 59] width 8 height 8
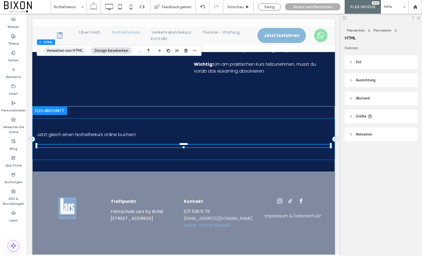
click at [74, 52] on button "Verwalten von HTML" at bounding box center [64, 50] width 43 height 7
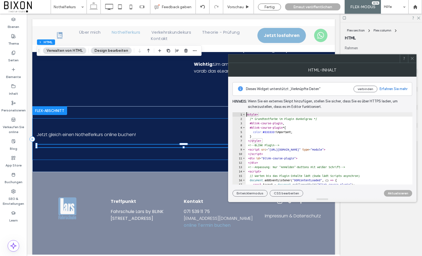
click at [283, 144] on div "< style > /* Grundtextfarbe im Plugin dunkelgrau */ #blink-course-plugin , #bli…" at bounding box center [356, 152] width 221 height 81
type textarea "**********"
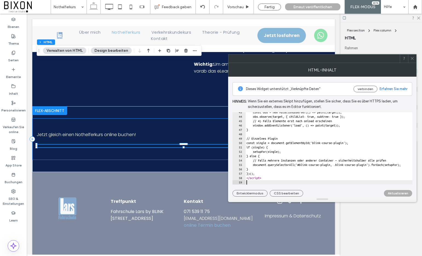
scroll to position [186, 0]
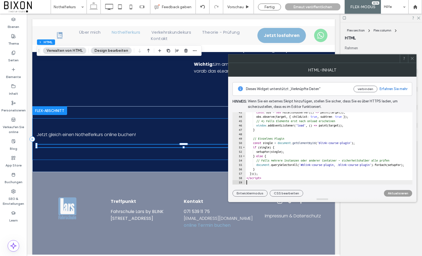
click at [392, 194] on button "Aktualisieren" at bounding box center [398, 193] width 28 height 7
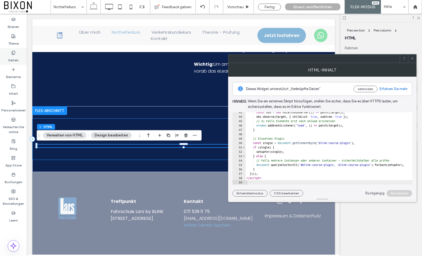
click at [13, 56] on label "Seiten" at bounding box center [13, 59] width 10 height 8
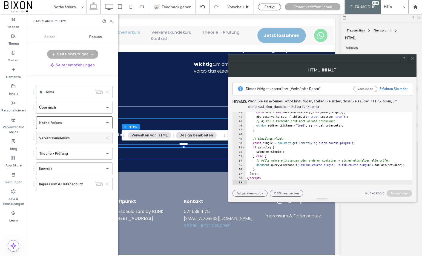
click at [62, 141] on label "Verkehrskundekurs" at bounding box center [54, 138] width 31 height 10
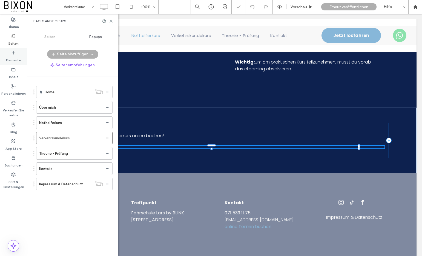
click at [11, 54] on icon at bounding box center [13, 53] width 4 height 4
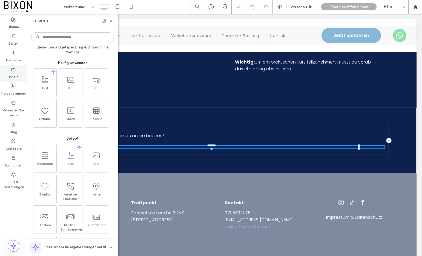
click at [12, 78] on label "Inhalt" at bounding box center [13, 76] width 9 height 8
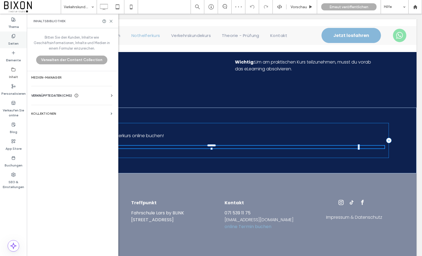
click at [15, 39] on label "Seiten" at bounding box center [13, 42] width 10 height 8
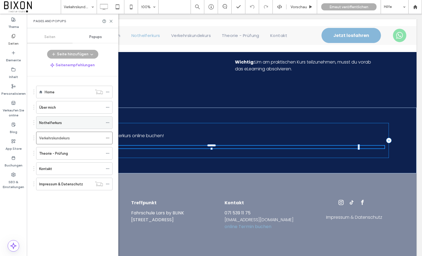
click at [59, 123] on label "Nothelferkurs" at bounding box center [50, 123] width 23 height 10
click at [110, 19] on icon at bounding box center [111, 21] width 4 height 4
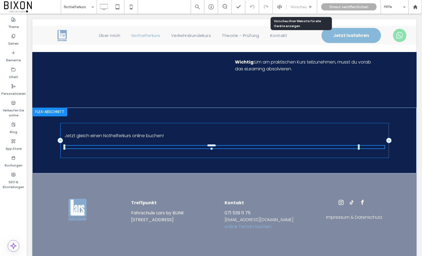
click at [300, 7] on span "Vorschau" at bounding box center [299, 7] width 16 height 5
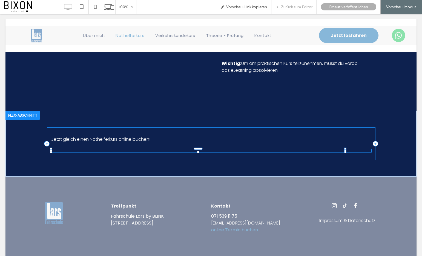
click at [299, 8] on span "Zurück zum Editor" at bounding box center [297, 7] width 32 height 5
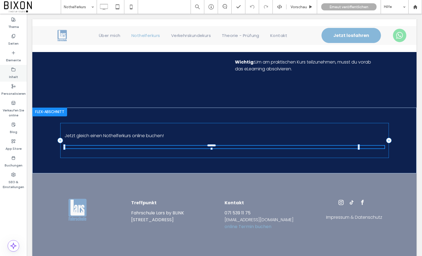
click at [12, 70] on icon at bounding box center [13, 69] width 4 height 4
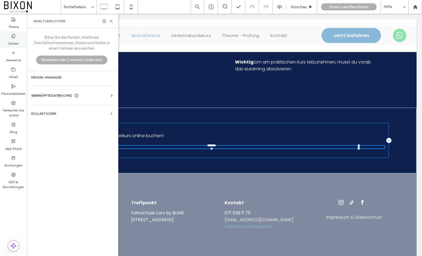
click at [13, 34] on icon at bounding box center [13, 36] width 4 height 4
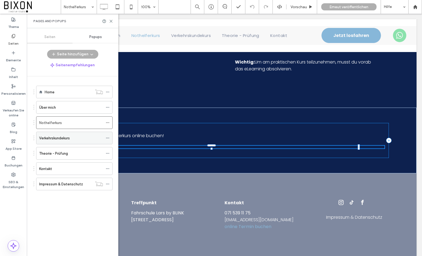
click at [56, 136] on label "Verkehrskundekurs" at bounding box center [54, 138] width 31 height 10
click at [112, 22] on use at bounding box center [111, 21] width 2 height 2
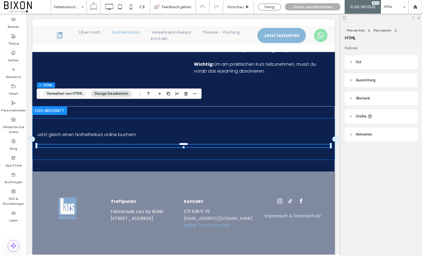
click at [69, 93] on button "Verwalten von HTML" at bounding box center [64, 93] width 43 height 7
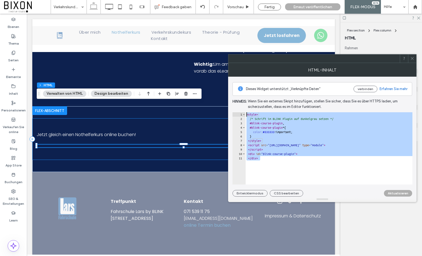
drag, startPoint x: 273, startPoint y: 160, endPoint x: 240, endPoint y: 113, distance: 57.5
click at [240, 113] on div "****** 1 2 3 4 5 6 7 8 9 10 11 < style > /* Schrift im BLINK Plugin auf dunkelg…" at bounding box center [323, 148] width 180 height 72
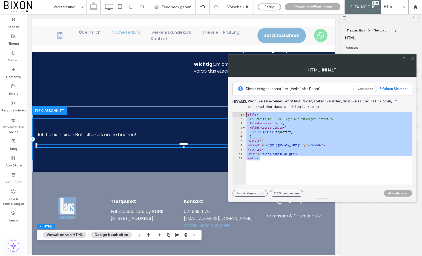
click at [288, 154] on div "< style > /* Schrift im BLINK Plugin auf dunkelgrau setzen */ #blink-course-plu…" at bounding box center [356, 152] width 221 height 81
drag, startPoint x: 272, startPoint y: 162, endPoint x: 232, endPoint y: 110, distance: 65.5
click at [232, 110] on div "**********" at bounding box center [322, 137] width 189 height 120
type textarea "**********"
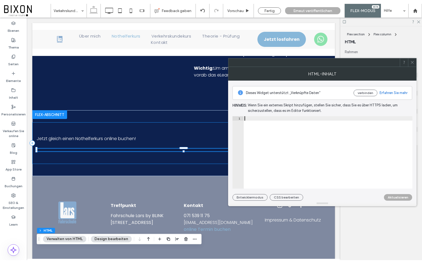
scroll to position [151, 0]
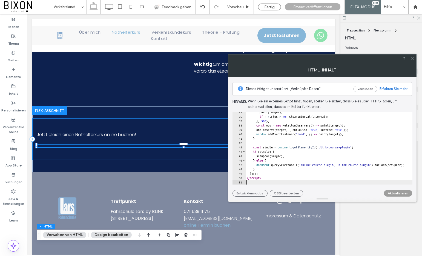
click at [396, 193] on button "Aktualisieren" at bounding box center [398, 193] width 28 height 7
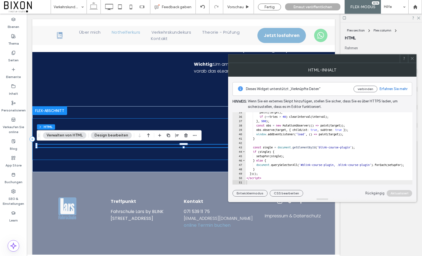
click at [413, 59] on icon at bounding box center [412, 58] width 4 height 4
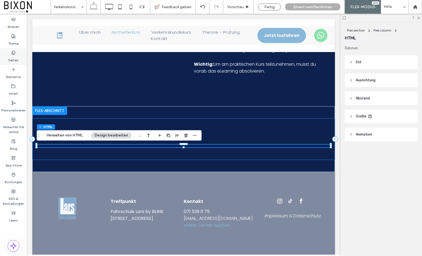
click at [12, 54] on icon at bounding box center [13, 53] width 4 height 4
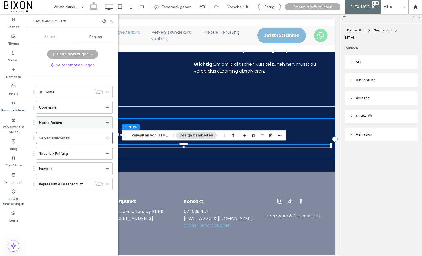
click at [61, 128] on div "Nothelferkurs" at bounding box center [71, 123] width 64 height 12
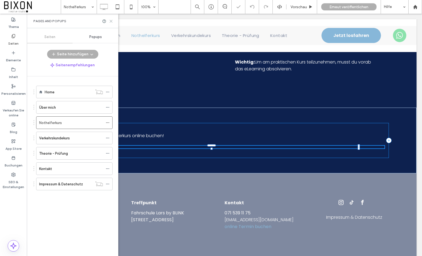
click at [111, 22] on use at bounding box center [111, 21] width 2 height 2
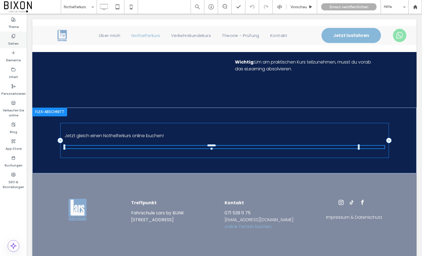
click at [11, 41] on label "Seiten" at bounding box center [13, 42] width 10 height 8
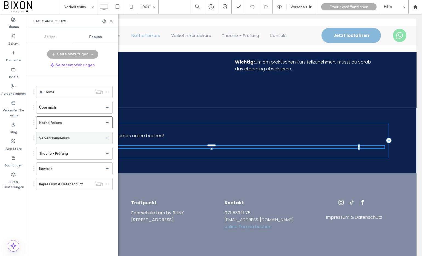
click at [63, 139] on label "Verkehrskundekurs" at bounding box center [54, 138] width 31 height 10
click at [112, 21] on icon at bounding box center [111, 21] width 4 height 4
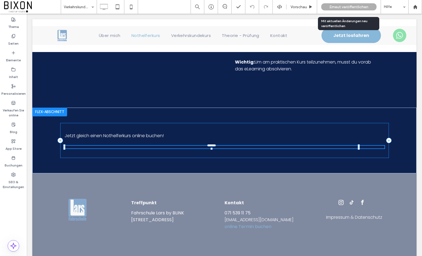
click at [359, 8] on span "Erneut veröffentlichen" at bounding box center [349, 7] width 39 height 5
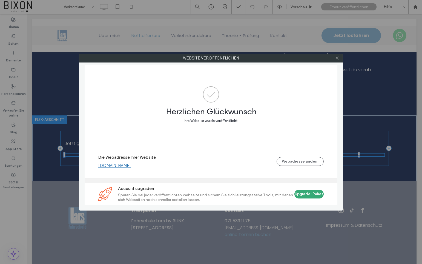
click at [8, 6] on div "Website veröffentlichen Herzlichen Glückwunsch Ihre Website wurde veröffentlich…" at bounding box center [211, 132] width 422 height 264
click at [15, 2] on div "Website veröffentlichen Herzlichen Glückwunsch Ihre Website wurde veröffentlich…" at bounding box center [211, 132] width 422 height 264
click at [411, 2] on div "Website veröffentlichen Herzlichen Glückwunsch Ihre Website wurde veröffentlich…" at bounding box center [211, 132] width 422 height 264
click at [416, 8] on div "Website veröffentlichen Herzlichen Glückwunsch Ihre Website wurde veröffentlich…" at bounding box center [211, 132] width 422 height 264
click at [337, 58] on use at bounding box center [337, 58] width 3 height 3
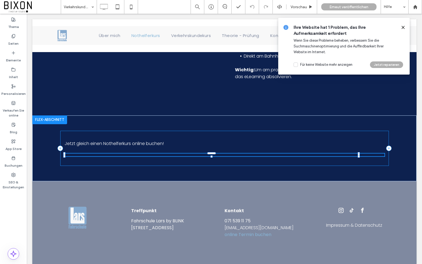
click at [405, 27] on icon at bounding box center [403, 27] width 4 height 4
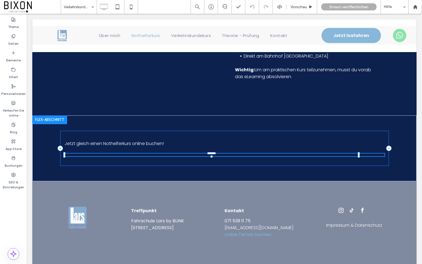
click at [24, 5] on span at bounding box center [32, 6] width 57 height 11
